Goal: Task Accomplishment & Management: Manage account settings

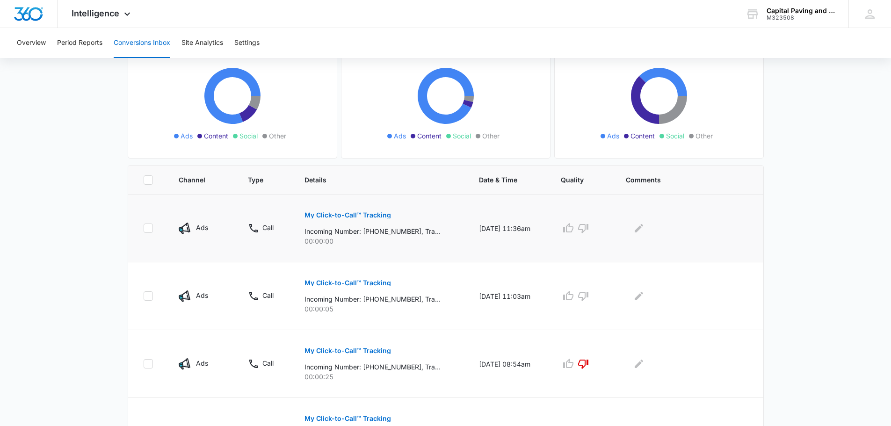
scroll to position [140, 0]
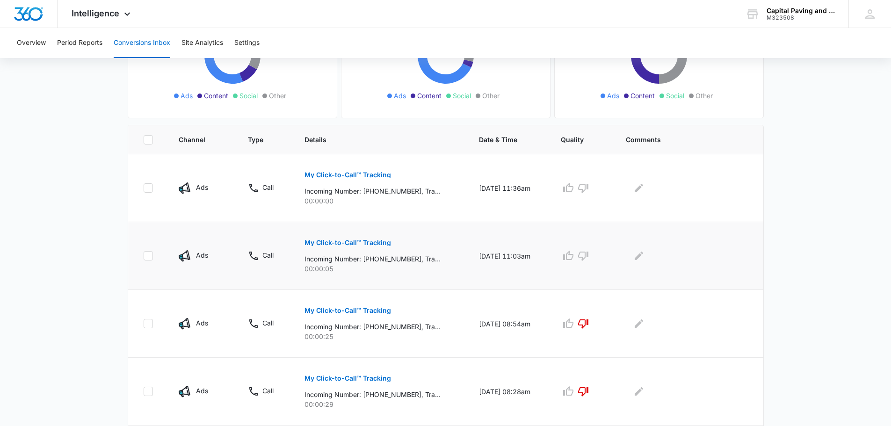
click at [379, 244] on p "My Click-to-Call™ Tracking" at bounding box center [348, 242] width 87 height 7
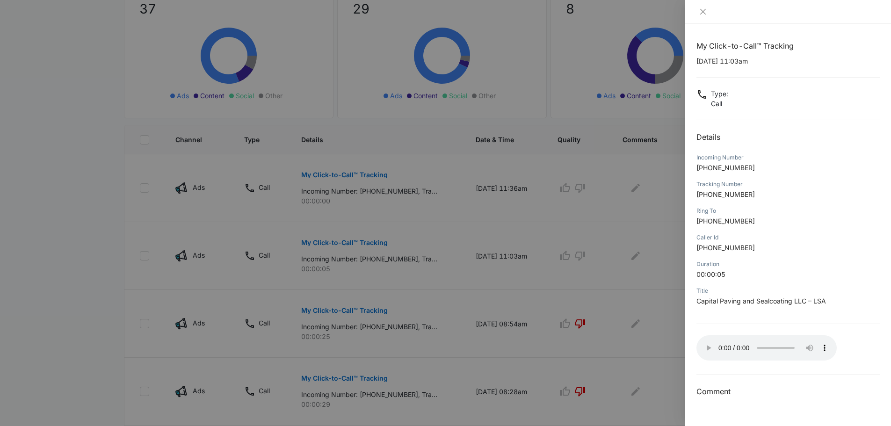
click at [805, 262] on div "Duration" at bounding box center [787, 264] width 183 height 8
click at [567, 244] on div at bounding box center [445, 213] width 891 height 426
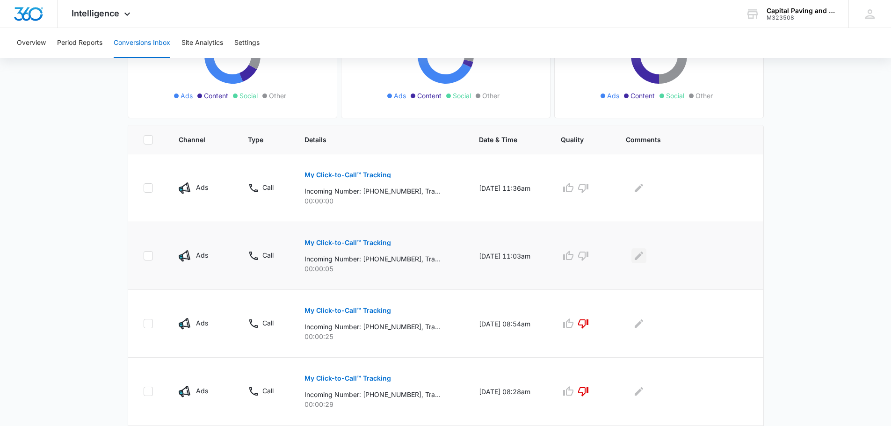
click at [641, 255] on icon "Edit Comments" at bounding box center [638, 255] width 11 height 11
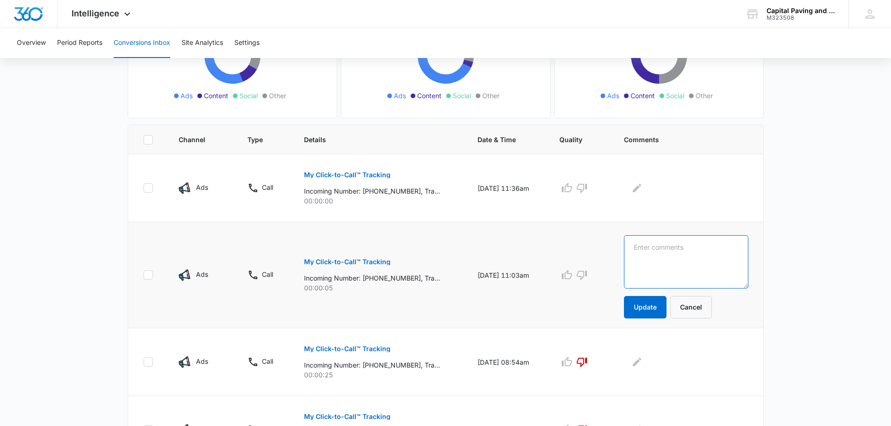
click at [655, 243] on textarea at bounding box center [686, 261] width 124 height 53
type textarea "called for gravel"
click at [633, 313] on button "Update" at bounding box center [645, 307] width 43 height 22
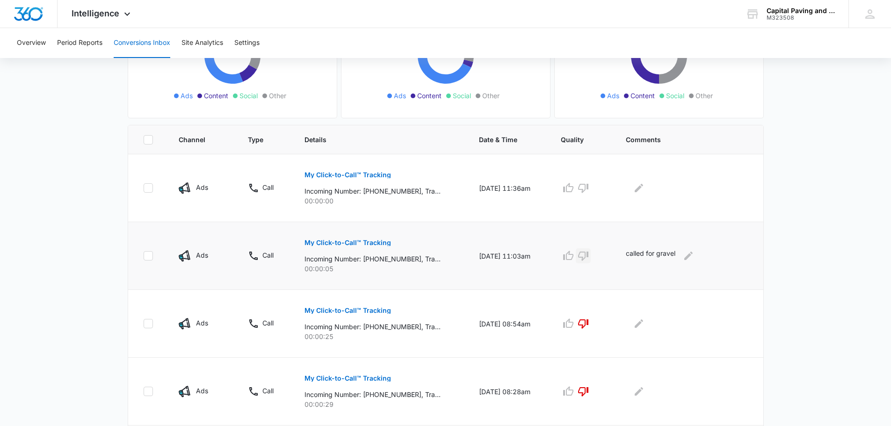
click at [589, 256] on icon "button" at bounding box center [583, 255] width 11 height 11
click at [352, 172] on p "My Click-to-Call™ Tracking" at bounding box center [348, 175] width 87 height 7
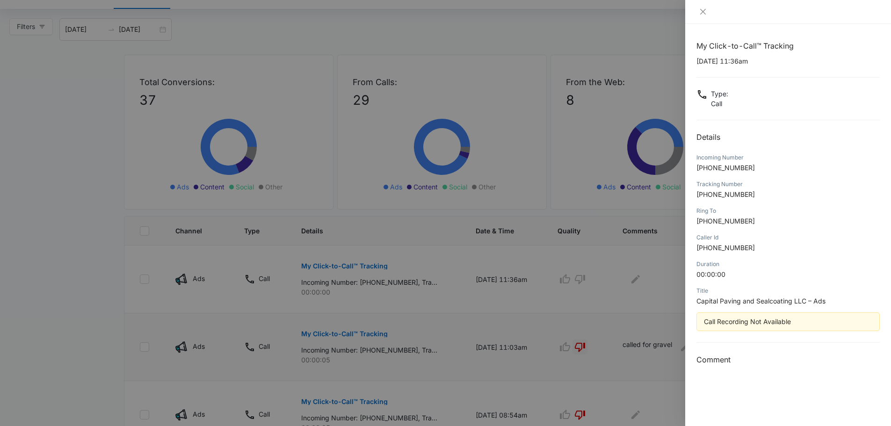
scroll to position [0, 0]
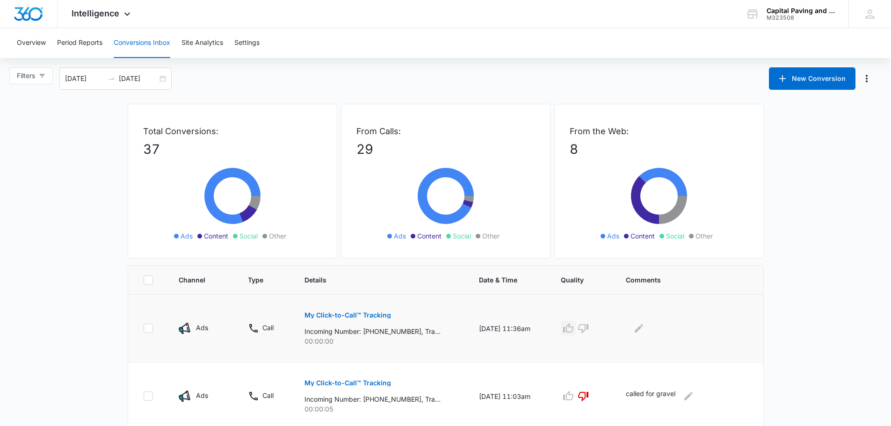
click at [574, 330] on icon "button" at bounding box center [568, 328] width 11 height 11
